Goal: Task Accomplishment & Management: Manage account settings

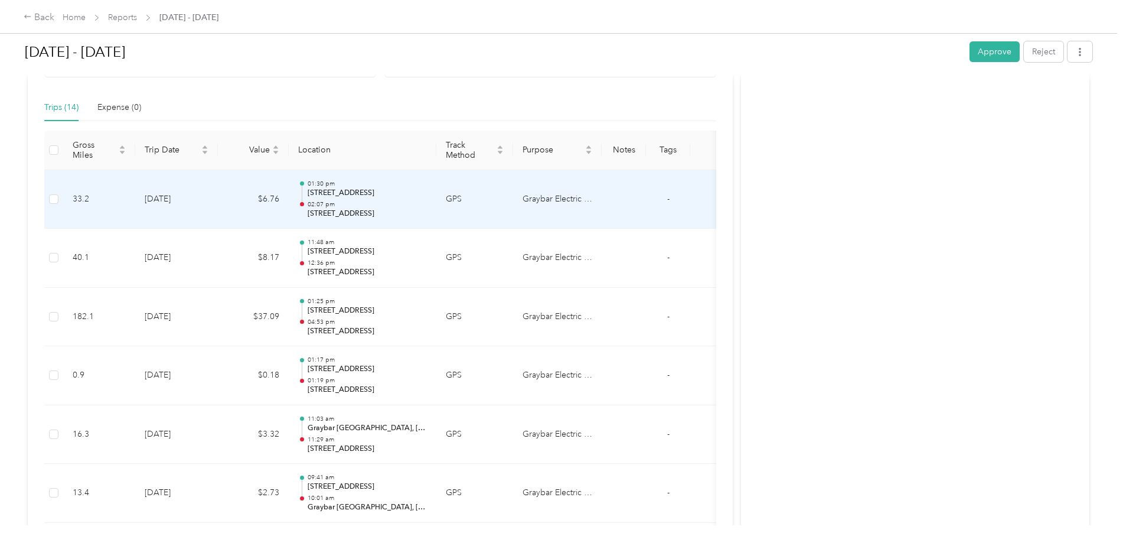
scroll to position [230, 0]
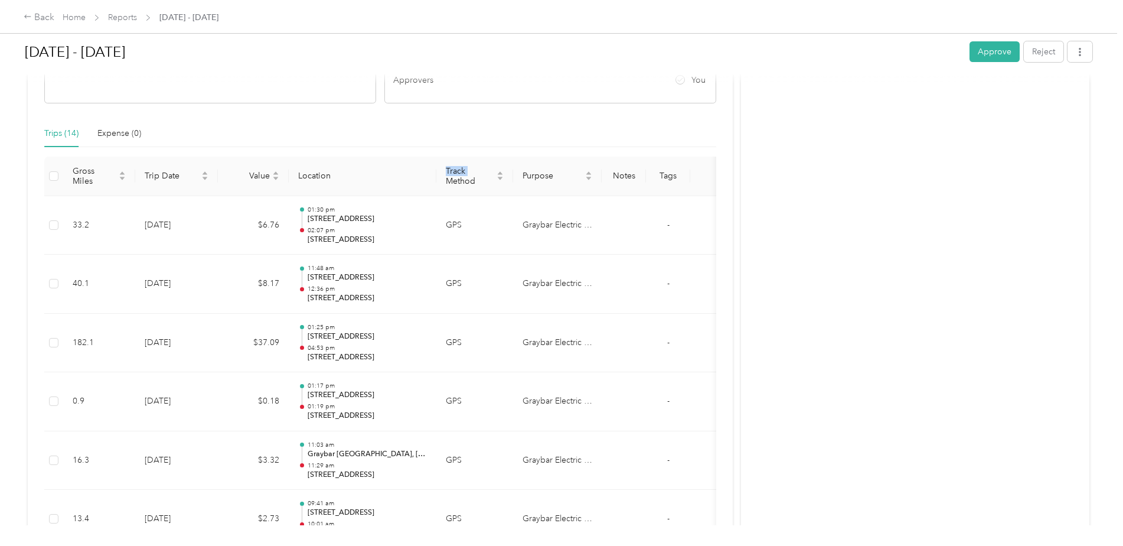
drag, startPoint x: 438, startPoint y: 182, endPoint x: 400, endPoint y: 176, distance: 38.3
click at [399, 176] on tr "Gross Miles Trip Date Value Location Track Method Purpose Notes Tags" at bounding box center [389, 177] width 690 height 40
drag, startPoint x: 400, startPoint y: 176, endPoint x: 346, endPoint y: 174, distance: 54.4
click at [346, 174] on th "Location" at bounding box center [363, 177] width 148 height 40
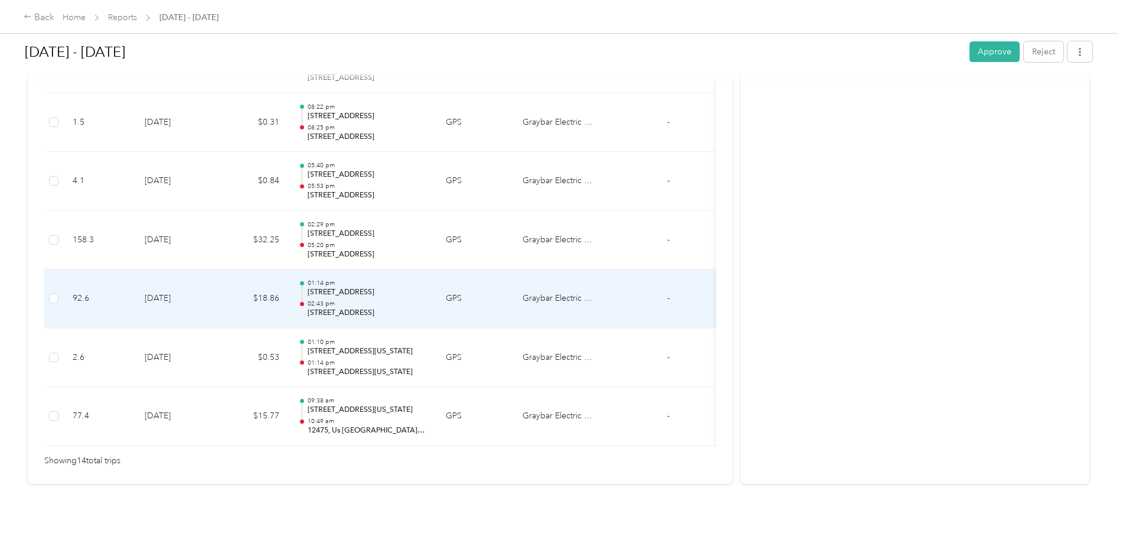
scroll to position [703, 0]
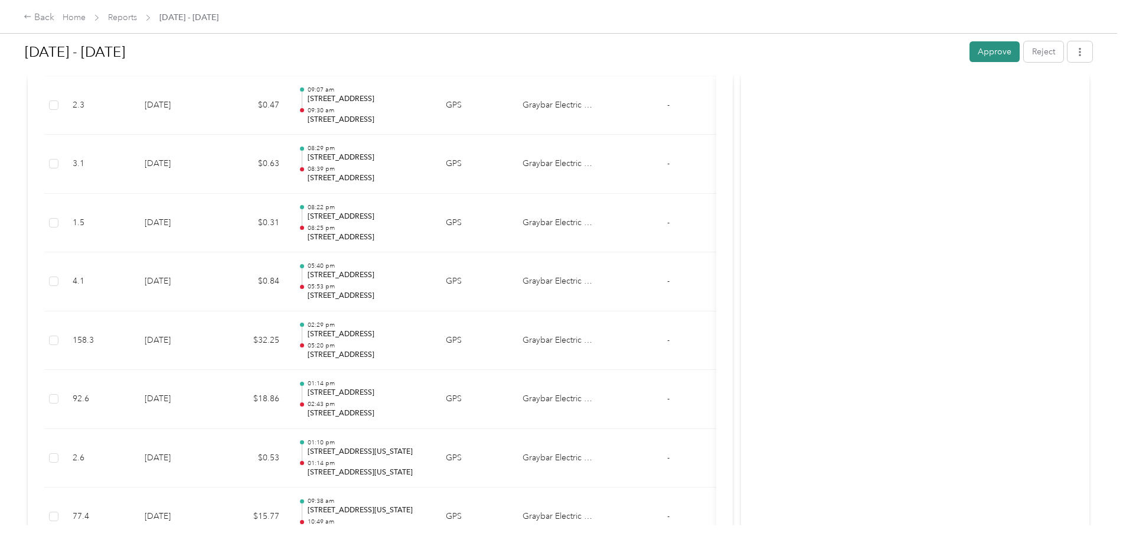
click at [995, 56] on button "Approve" at bounding box center [995, 51] width 50 height 21
click at [1097, 26] on icon at bounding box center [1097, 23] width 9 height 11
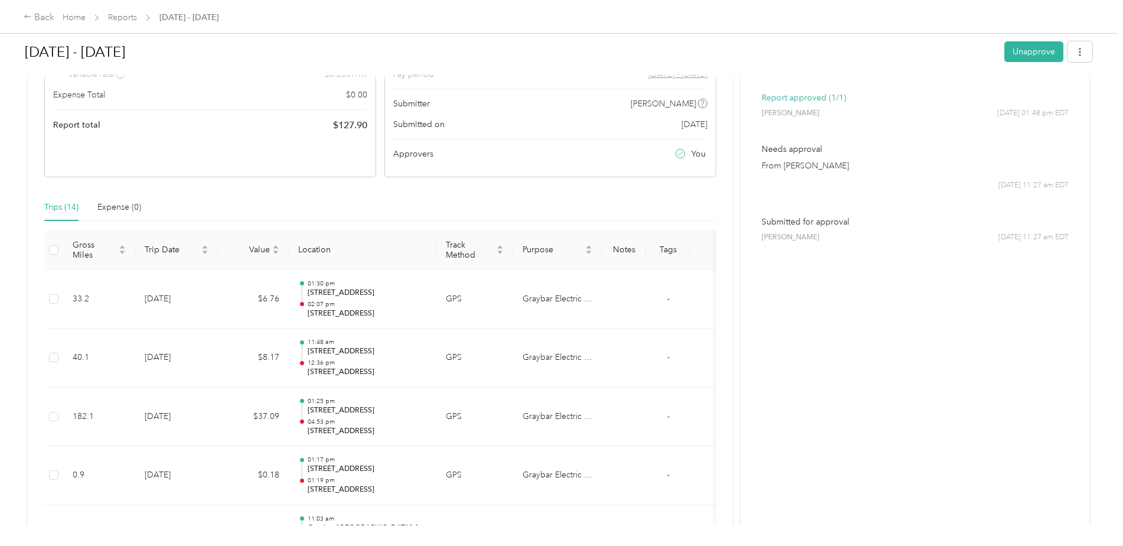
scroll to position [0, 0]
